Goal: Navigation & Orientation: Find specific page/section

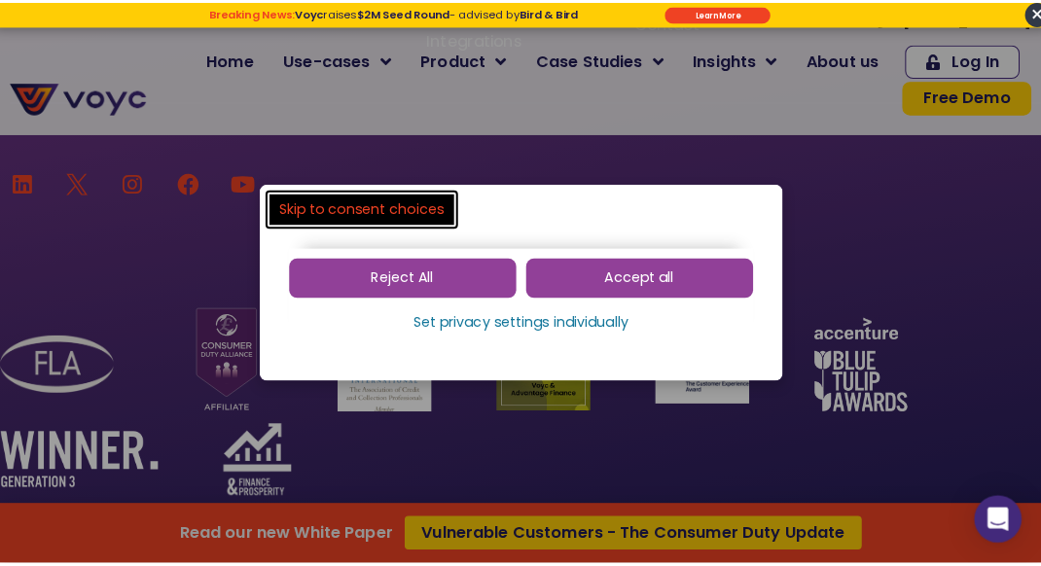
scroll to position [12969, 0]
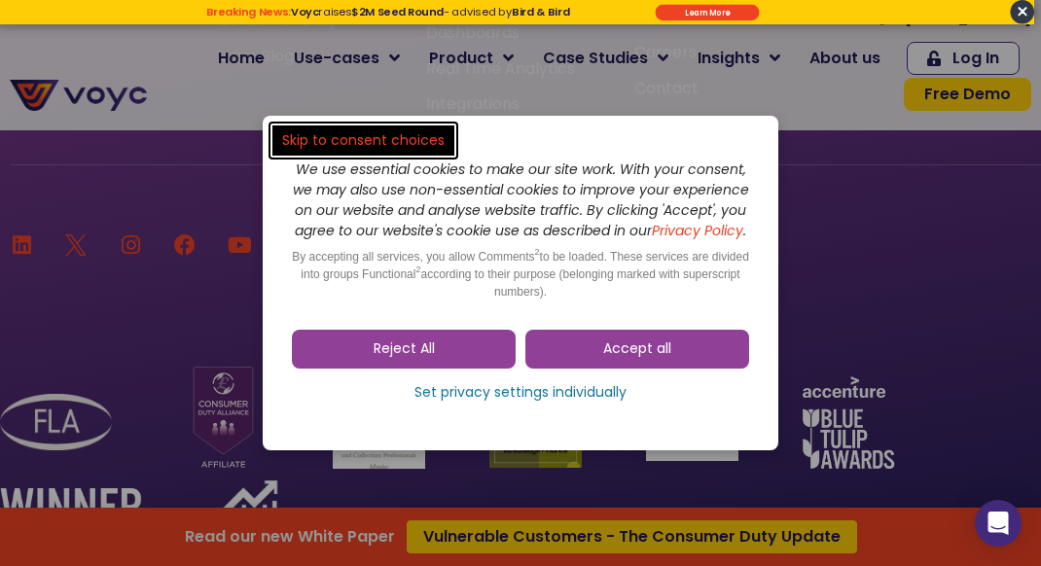
click at [455, 353] on link "Reject All" at bounding box center [404, 349] width 224 height 39
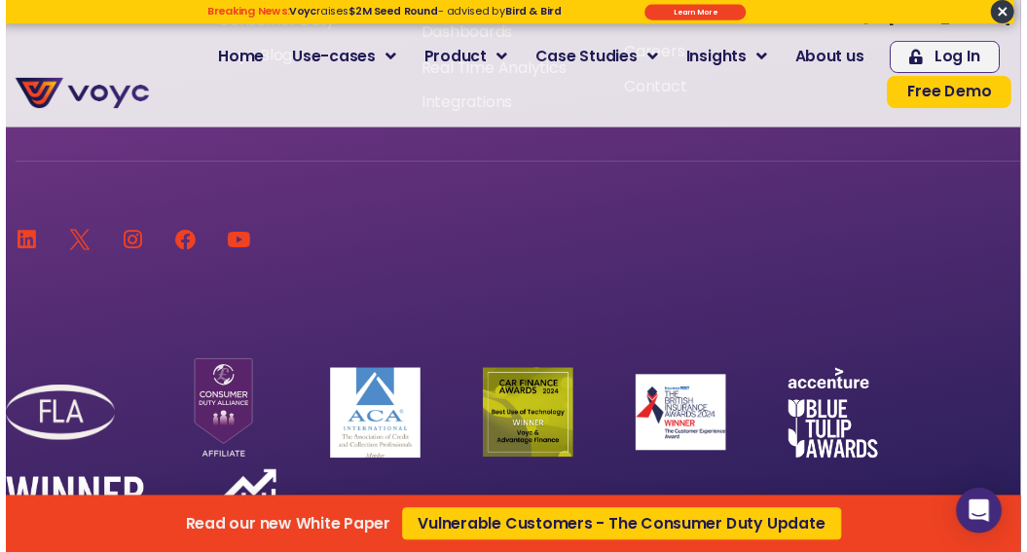
scroll to position [12942, 0]
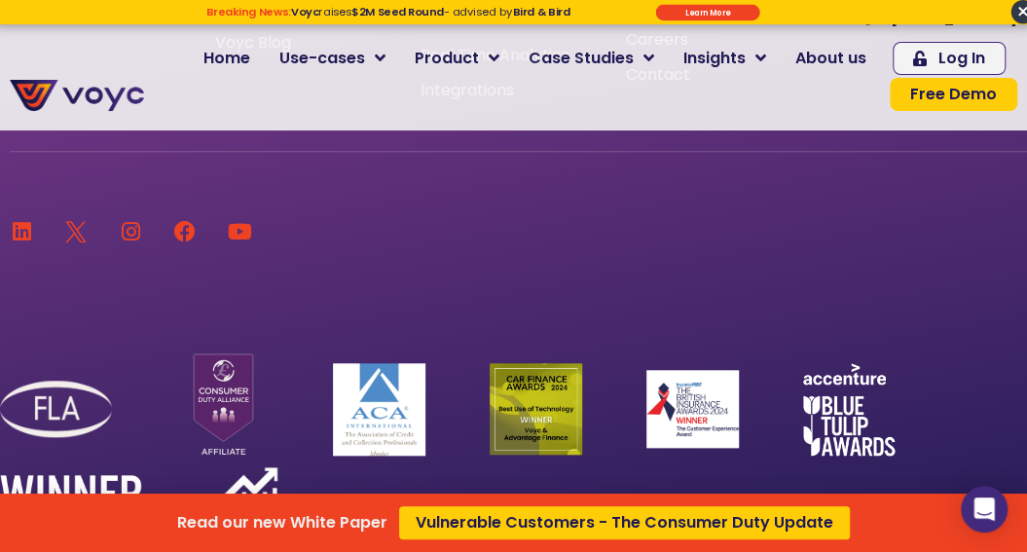
click at [845, 53] on div "Read our new White Paper Vulnerable Customers - The Consumer Duty Update" at bounding box center [513, 276] width 1027 height 552
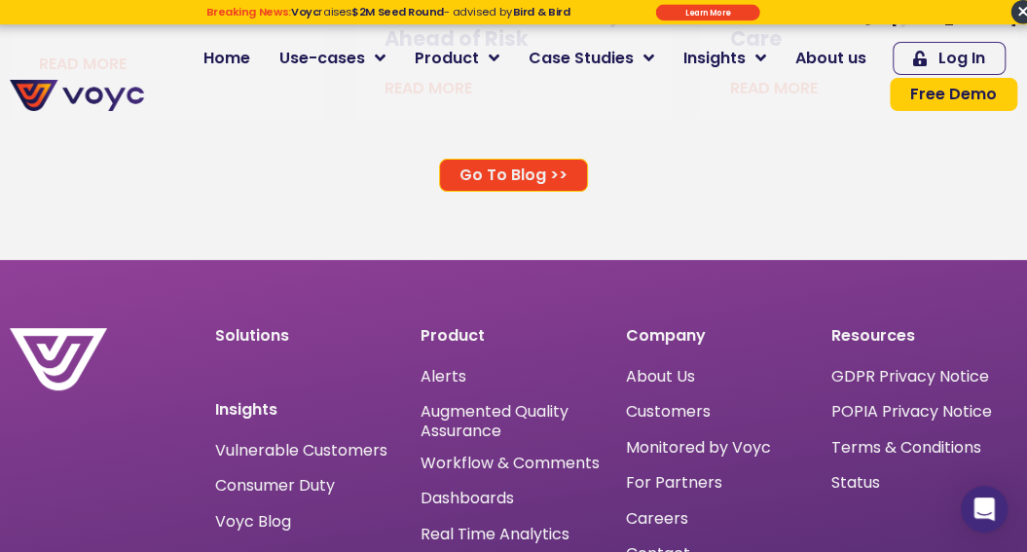
scroll to position [12475, 0]
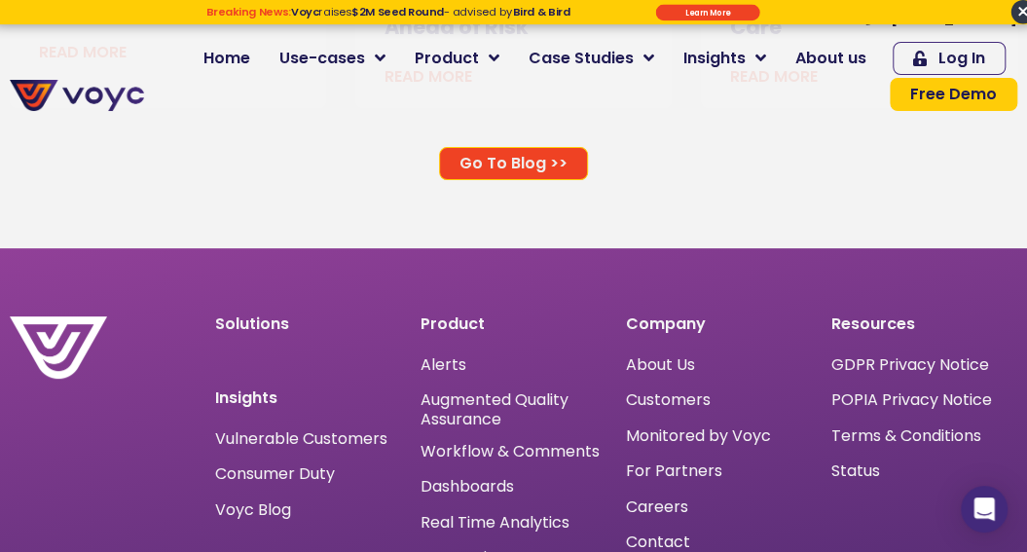
click at [656, 365] on span "About Us" at bounding box center [660, 365] width 69 height 0
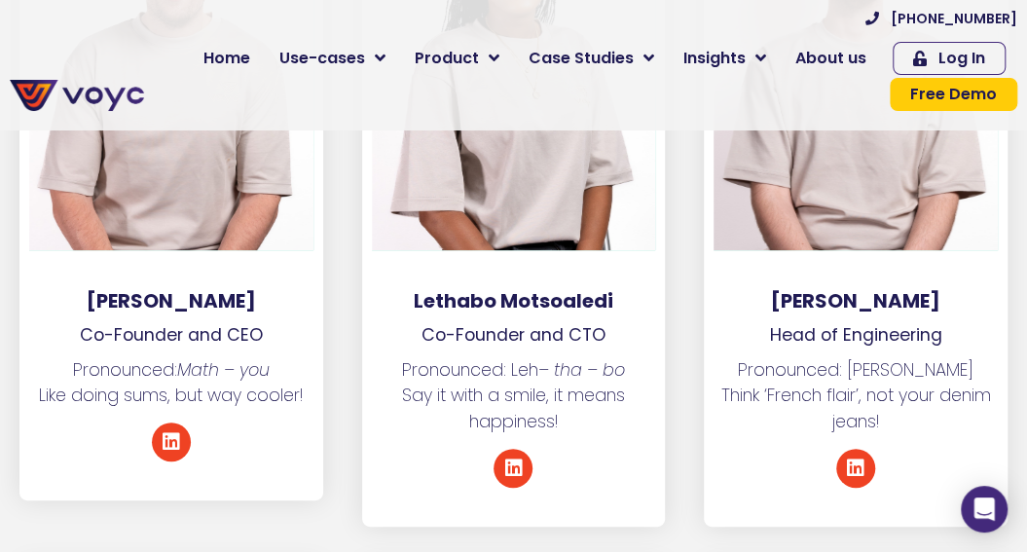
scroll to position [3117, 0]
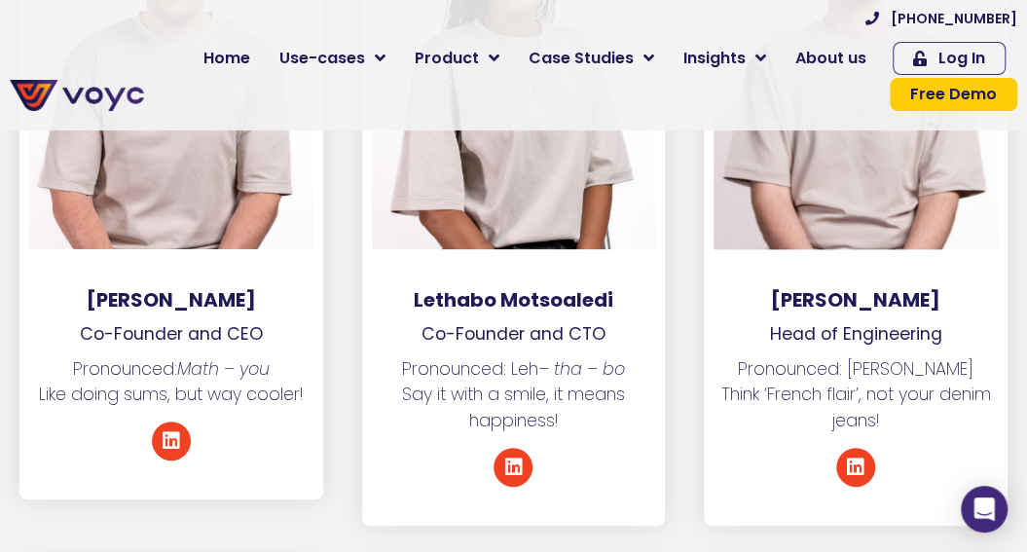
click at [81, 295] on h3 "[PERSON_NAME]" at bounding box center [171, 299] width 304 height 23
copy div "[PERSON_NAME]"
